Goal: Task Accomplishment & Management: Use online tool/utility

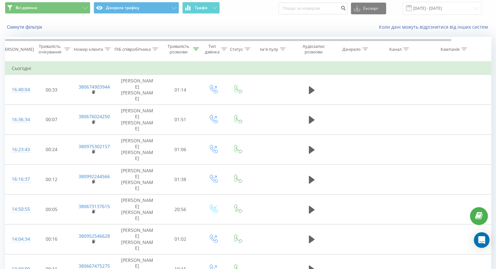
scroll to position [60, 0]
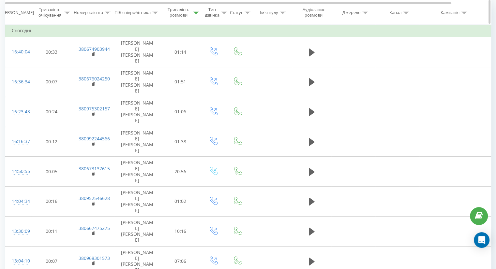
click at [190, 14] on div "Тривалість розмови" at bounding box center [179, 12] width 26 height 11
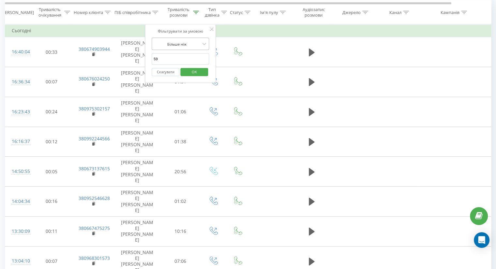
click at [183, 40] on div "Більше ніж" at bounding box center [177, 44] width 48 height 10
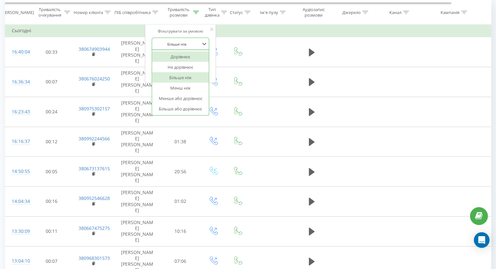
click at [180, 56] on div "Дорівнює" at bounding box center [180, 57] width 57 height 10
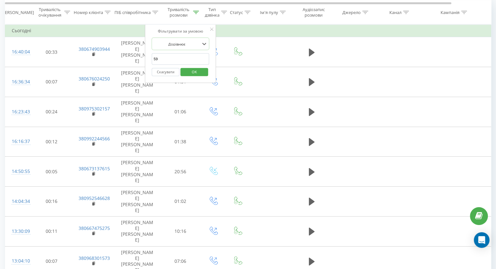
click at [180, 56] on input "59" at bounding box center [180, 58] width 57 height 11
click at [191, 69] on span "OK" at bounding box center [194, 72] width 18 height 10
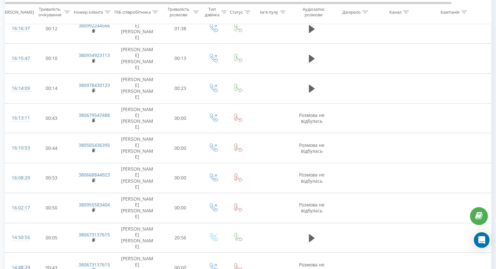
scroll to position [325, 0]
